Goal: Information Seeking & Learning: Learn about a topic

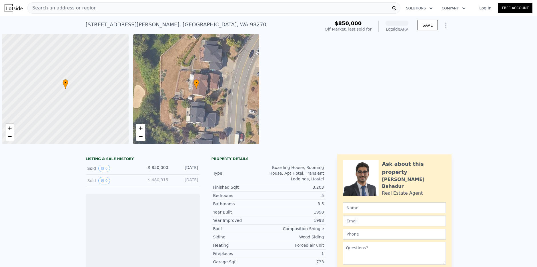
scroll to position [0, 2]
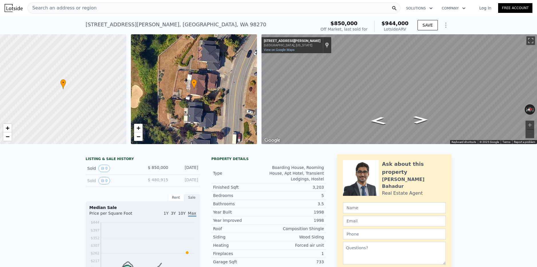
click at [107, 6] on div "Search an address or region" at bounding box center [213, 7] width 373 height 11
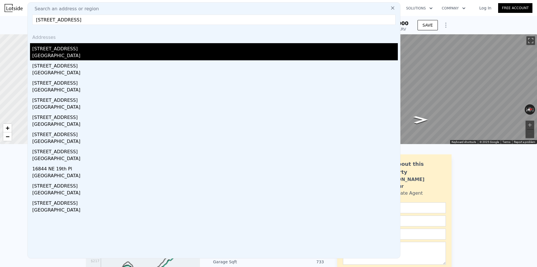
type input "[STREET_ADDRESS]"
click at [62, 48] on div "[STREET_ADDRESS]" at bounding box center [214, 47] width 365 height 9
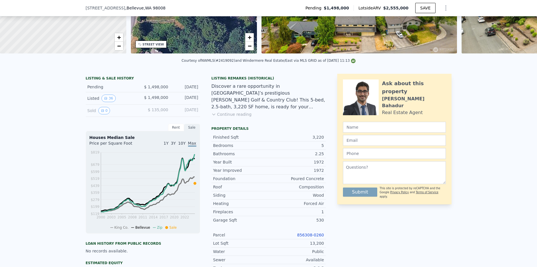
scroll to position [135, 0]
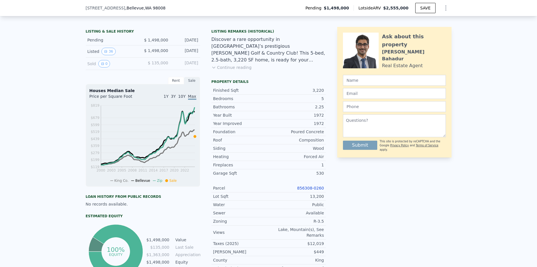
click at [306, 186] on link "856308-0260" at bounding box center [310, 188] width 27 height 5
drag, startPoint x: 297, startPoint y: 200, endPoint x: 297, endPoint y: 162, distance: 37.7
click at [297, 179] on div "Year Improved 1972 Foundation Poured Concrete Roof Composition Siding Wood Heat…" at bounding box center [268, 195] width 114 height 153
click at [372, 197] on div "Ask about this property [PERSON_NAME] Real Estate Agent Submit This site is pro…" at bounding box center [394, 184] width 114 height 315
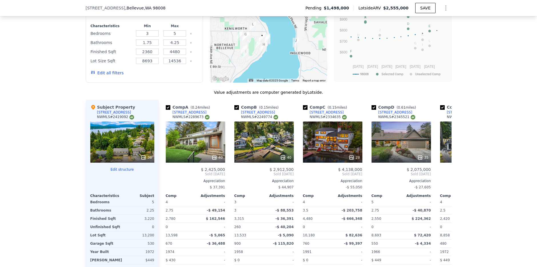
scroll to position [574, 0]
click at [443, 172] on icon at bounding box center [444, 173] width 11 height 11
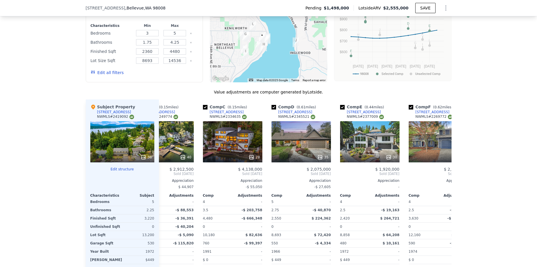
scroll to position [0, 137]
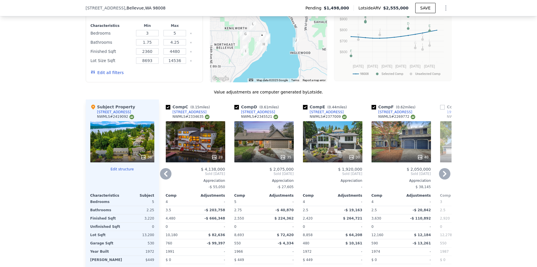
click at [443, 172] on icon at bounding box center [444, 173] width 11 height 11
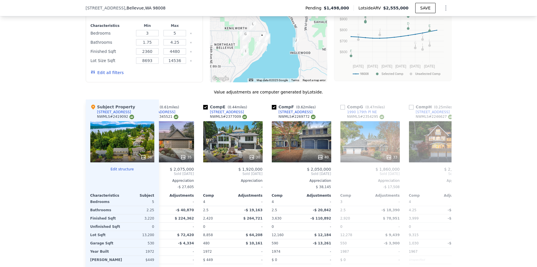
scroll to position [0, 274]
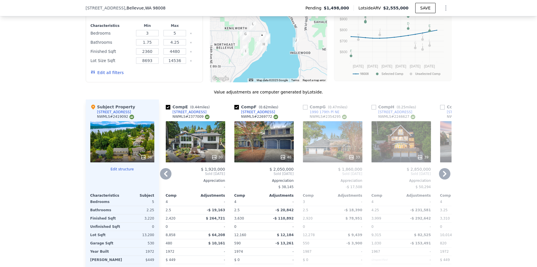
click at [443, 172] on icon at bounding box center [444, 173] width 11 height 11
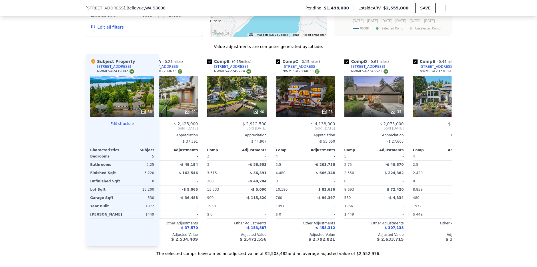
scroll to position [0, 0]
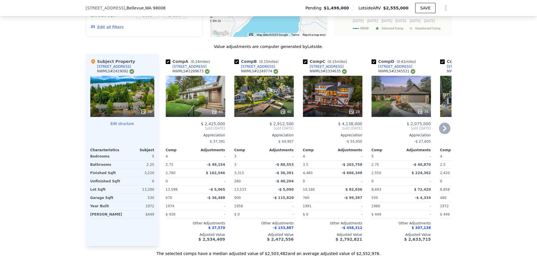
click at [197, 103] on div "40" at bounding box center [195, 96] width 59 height 41
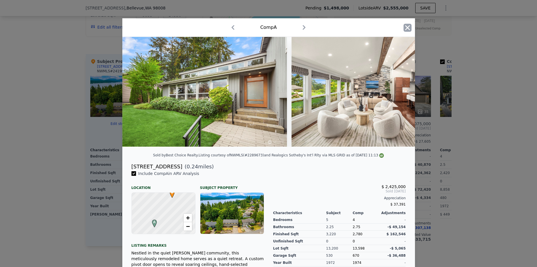
click at [407, 28] on icon "button" at bounding box center [407, 27] width 5 height 5
